Goal: Navigation & Orientation: Go to known website

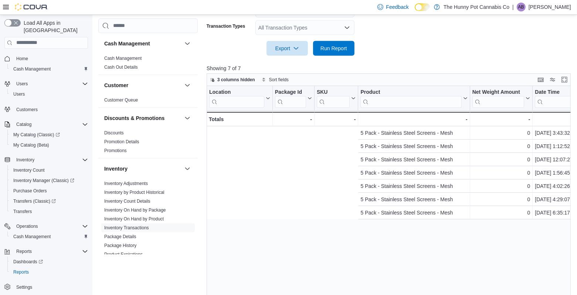
scroll to position [0, 279]
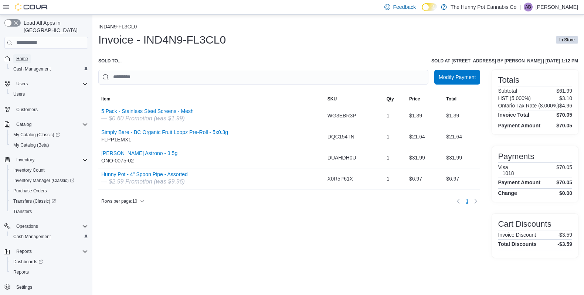
click at [21, 56] on span "Home" at bounding box center [22, 59] width 12 height 6
